Goal: Transaction & Acquisition: Purchase product/service

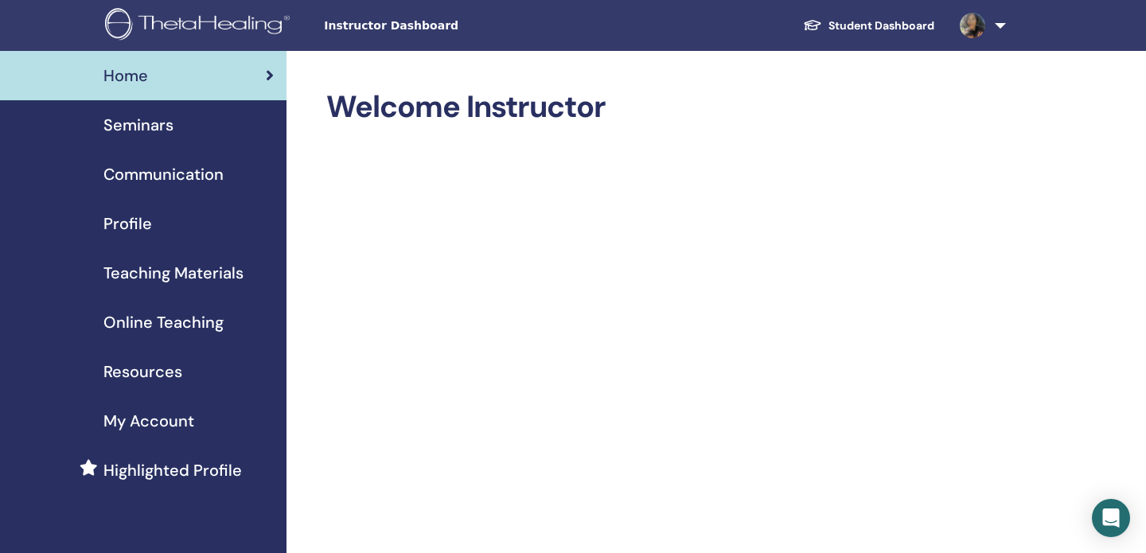
click at [166, 322] on span "Online Teaching" at bounding box center [163, 322] width 120 height 24
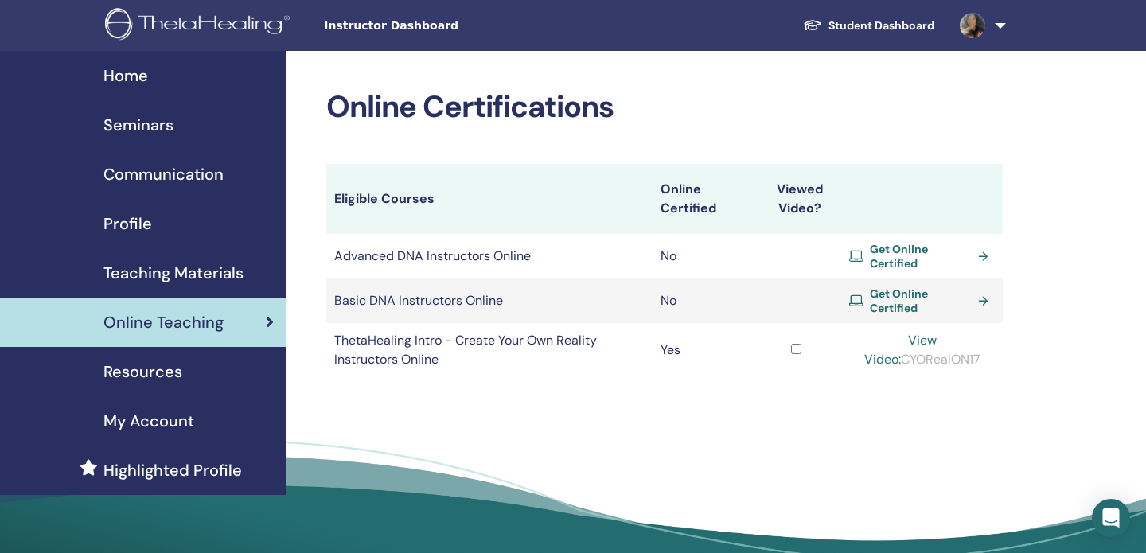
click at [884, 303] on span "Get Online Certified" at bounding box center [920, 301] width 101 height 29
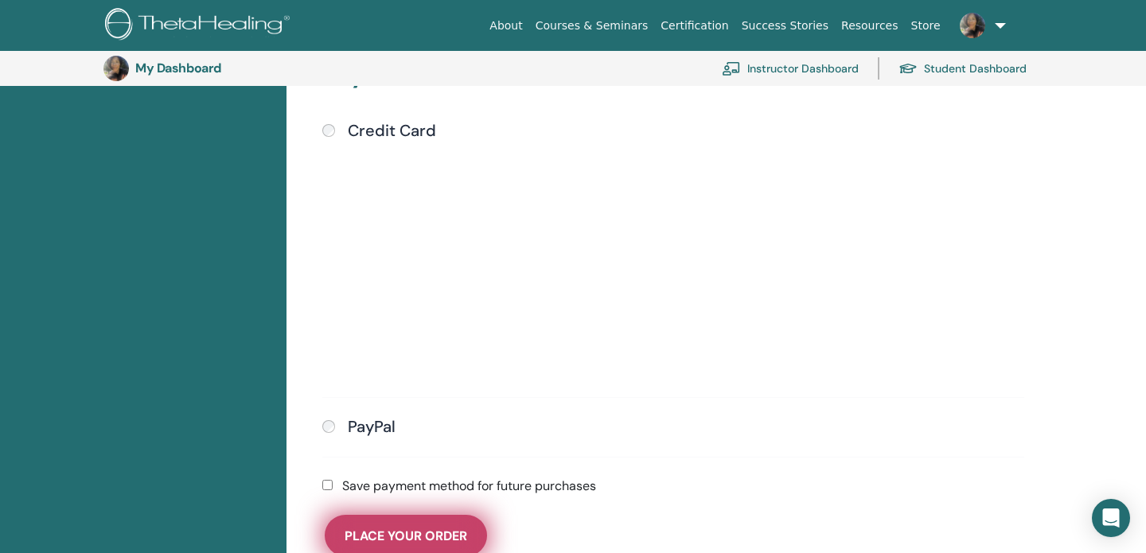
scroll to position [449, 0]
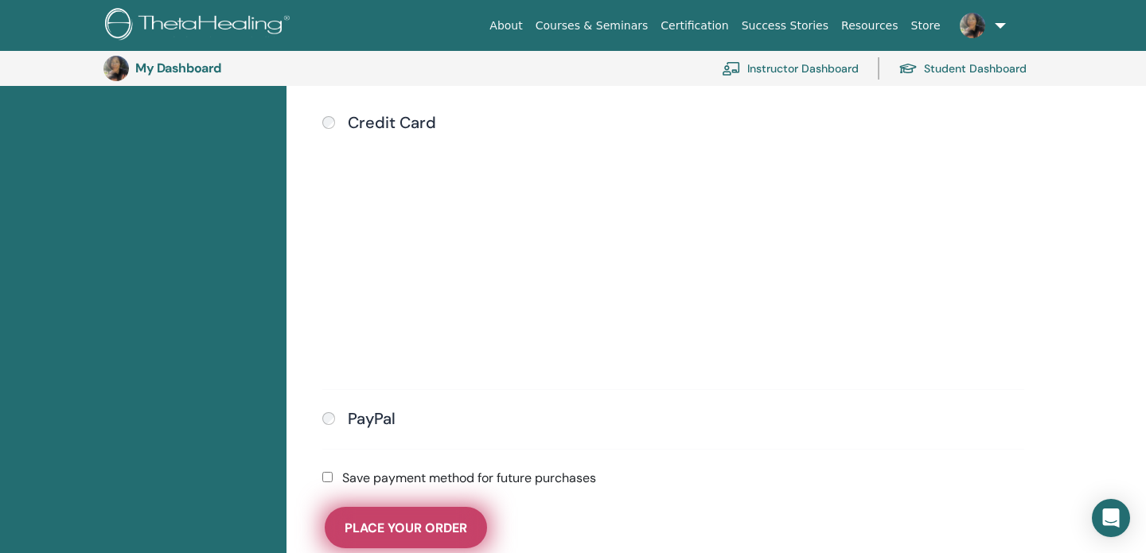
click at [399, 520] on span "Place Your Order" at bounding box center [406, 528] width 123 height 17
